Goal: Task Accomplishment & Management: Manage account settings

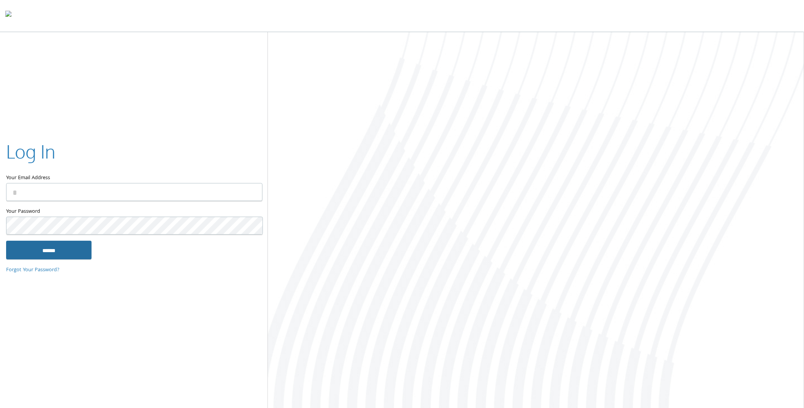
type input "**********"
click at [63, 253] on input "******" at bounding box center [49, 250] width 86 height 18
type input "**********"
click at [46, 241] on input "******" at bounding box center [49, 250] width 86 height 18
